Goal: Book appointment/travel/reservation

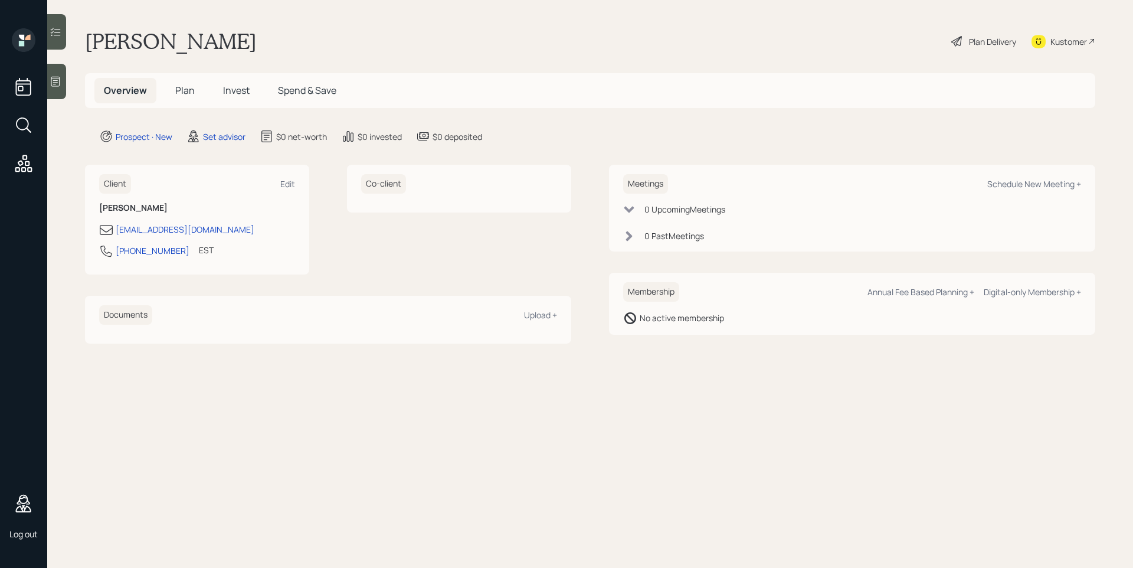
click at [1023, 191] on div "Meetings Schedule New Meeting +" at bounding box center [852, 183] width 458 height 19
click at [1025, 184] on div "Schedule New Meeting +" at bounding box center [1035, 183] width 94 height 11
select select "round-[PERSON_NAME]"
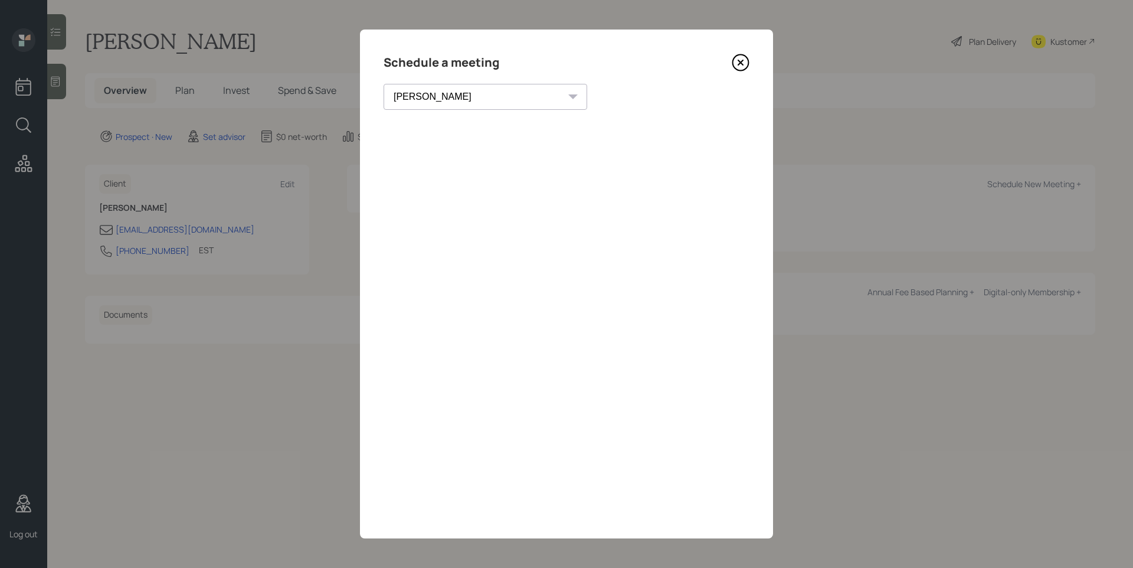
click at [746, 63] on icon at bounding box center [741, 63] width 18 height 18
